Goal: Transaction & Acquisition: Purchase product/service

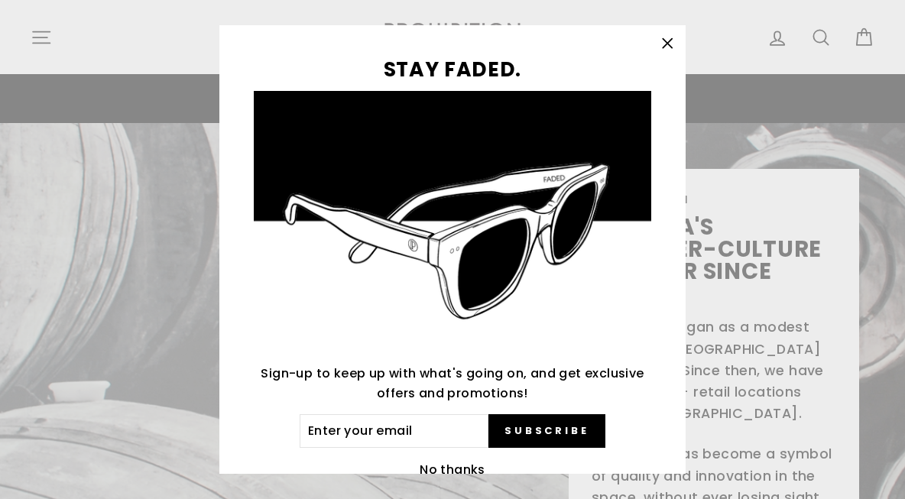
click at [675, 41] on icon "button" at bounding box center [667, 43] width 21 height 21
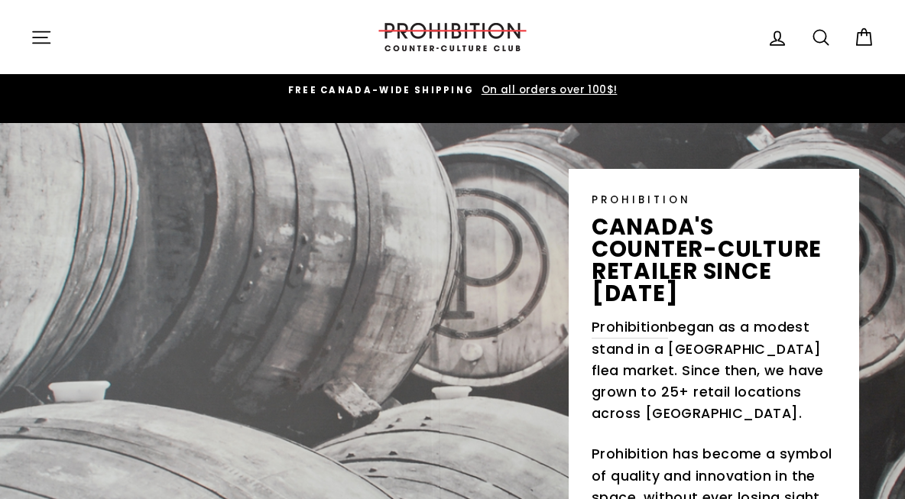
click at [42, 32] on icon "button" at bounding box center [41, 37] width 21 height 21
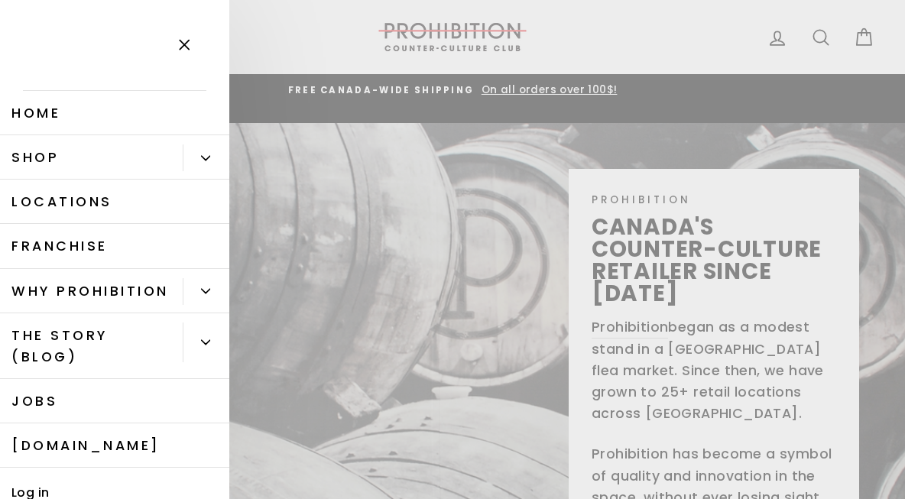
click at [102, 160] on link "Shop" at bounding box center [91, 157] width 183 height 44
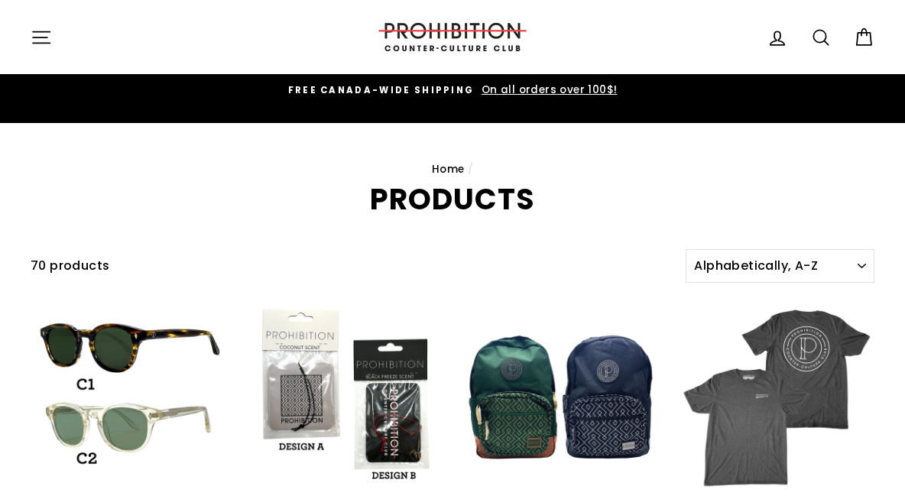
click at [36, 33] on icon "button" at bounding box center [41, 37] width 21 height 21
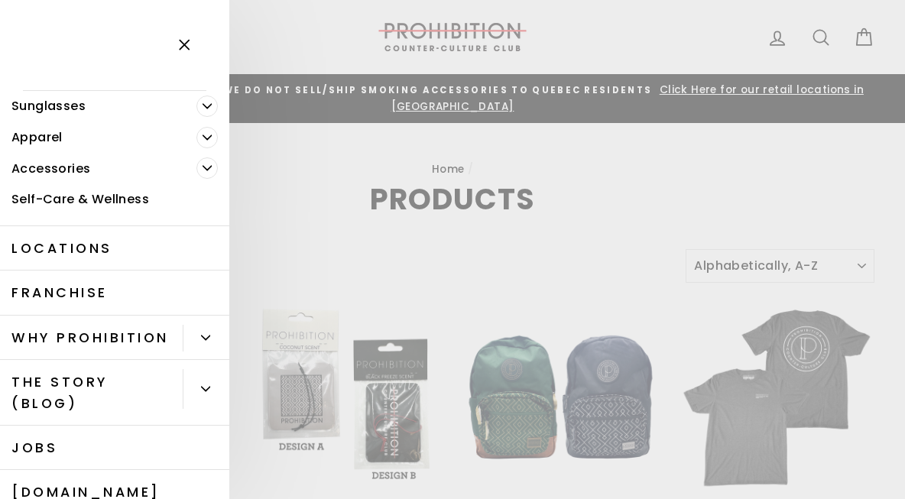
scroll to position [2, 0]
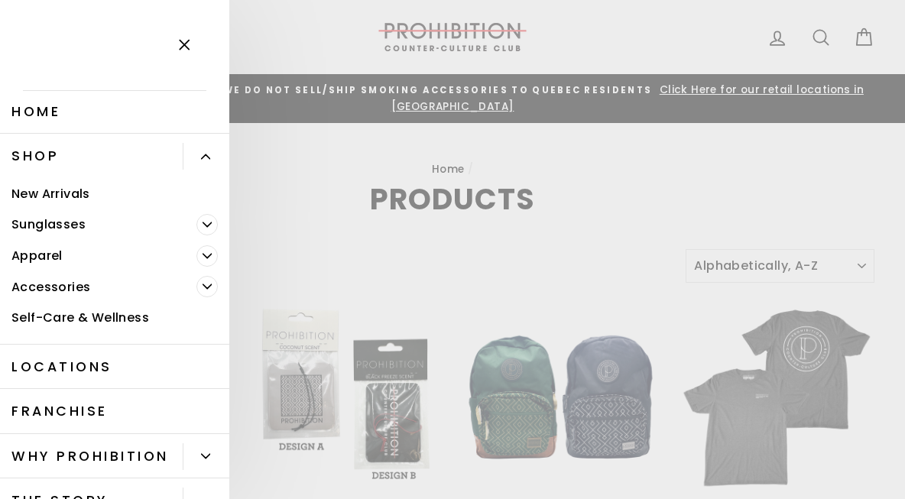
click at [68, 183] on link "New Arrivals" at bounding box center [114, 193] width 229 height 31
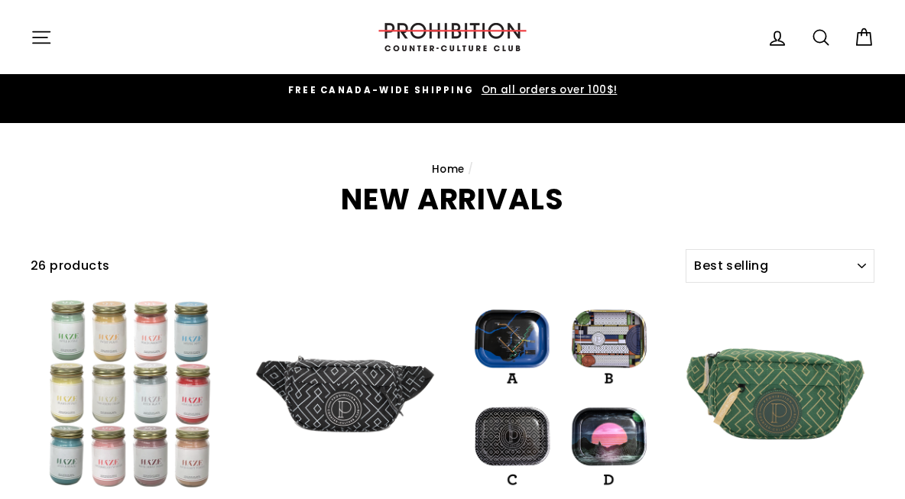
select select "best-selling"
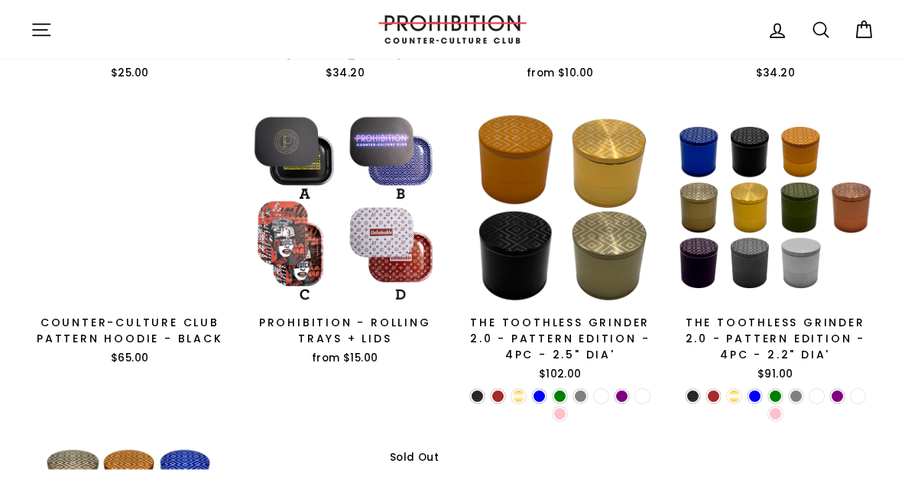
scroll to position [488, 0]
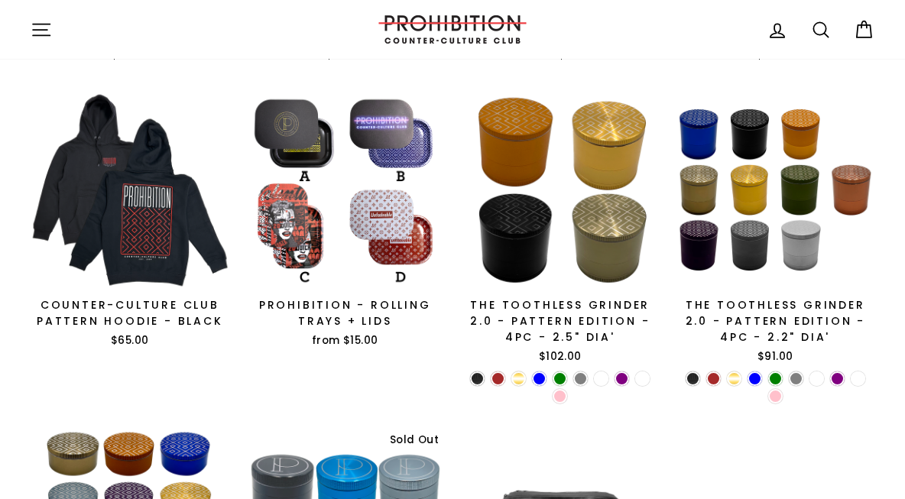
click at [813, 26] on icon at bounding box center [820, 29] width 15 height 15
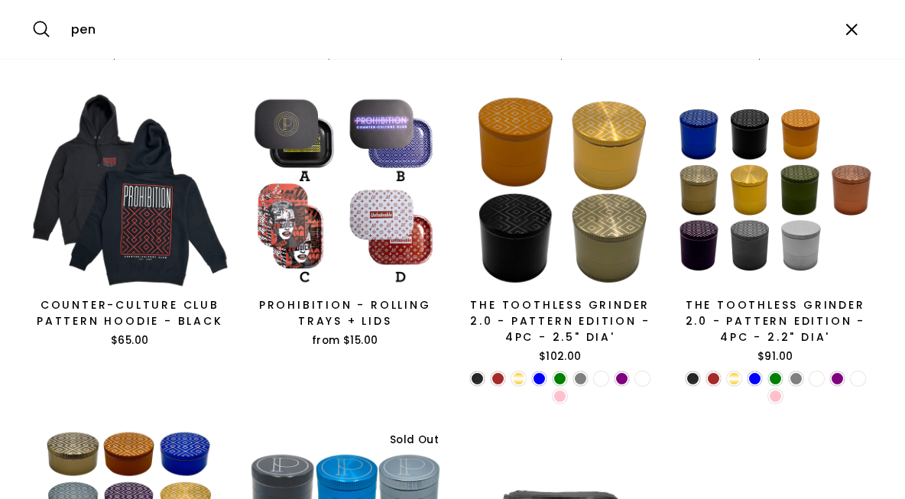
type input "pen"
click at [31, 11] on button "Search" at bounding box center [47, 29] width 33 height 36
